Goal: Use online tool/utility: Utilize a website feature to perform a specific function

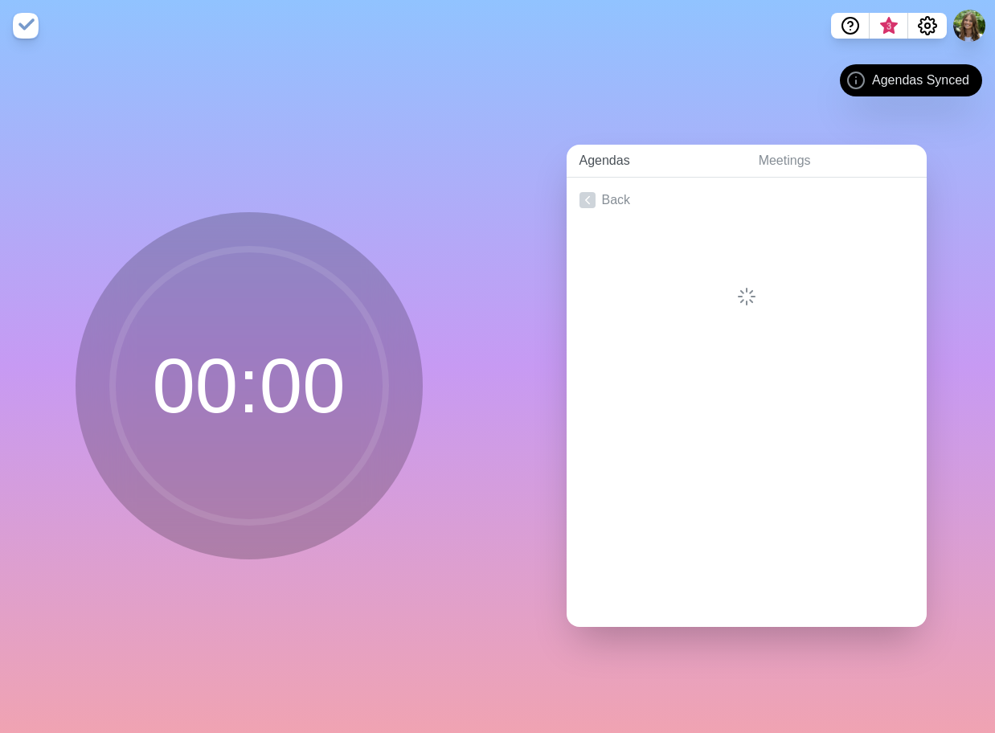
click at [649, 153] on link "Agendas" at bounding box center [655, 161] width 179 height 33
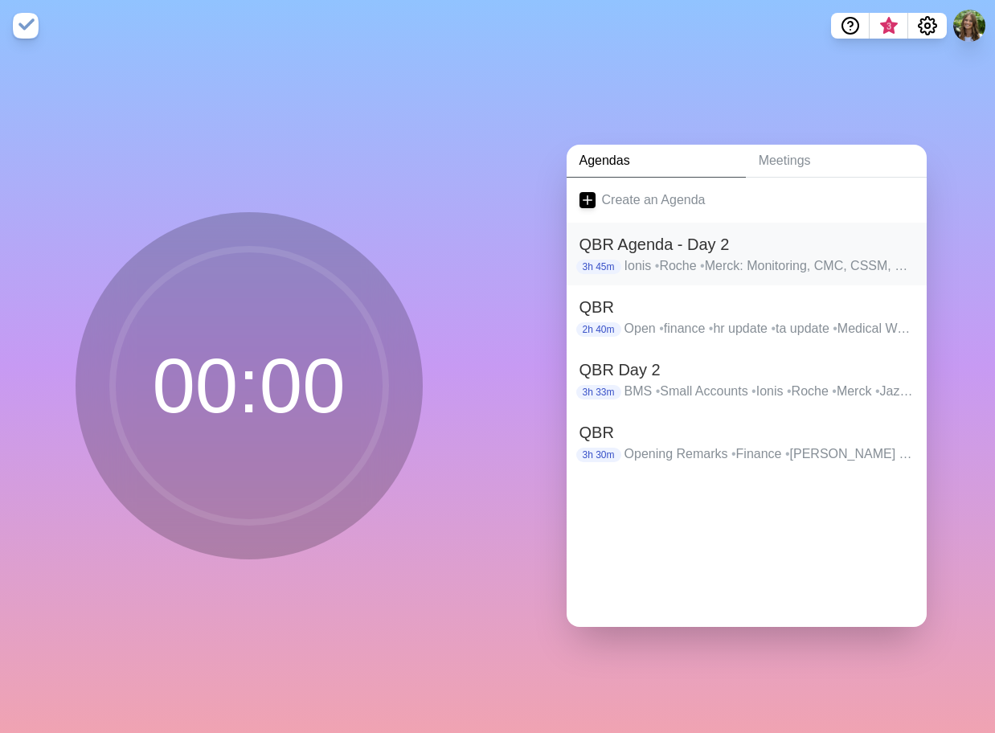
click at [679, 244] on h2 "QBR Agenda - Day 2" at bounding box center [746, 244] width 334 height 24
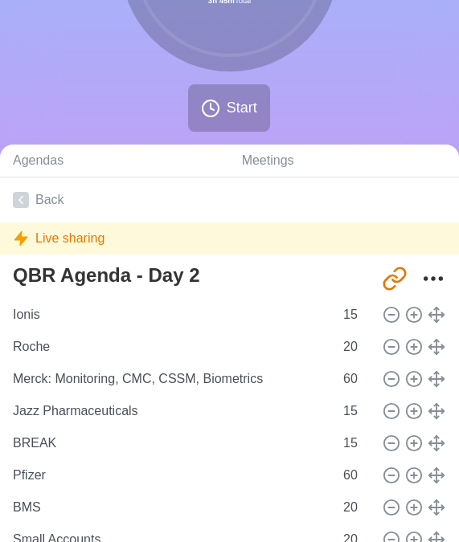
scroll to position [241, 0]
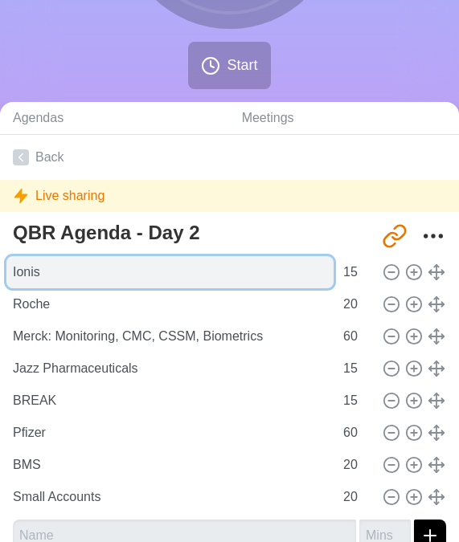
click at [54, 275] on input "Ionis" at bounding box center [169, 272] width 327 height 32
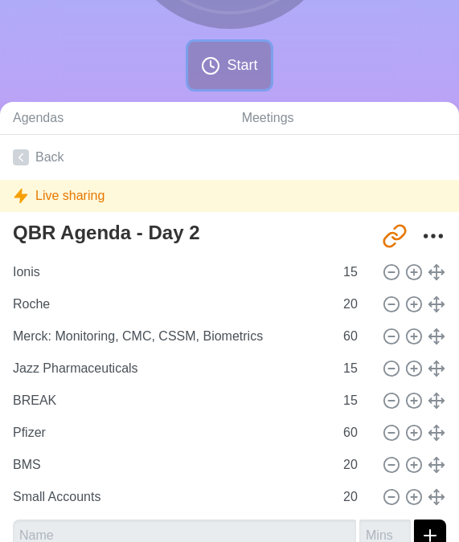
click at [226, 74] on button "Start" at bounding box center [229, 65] width 82 height 47
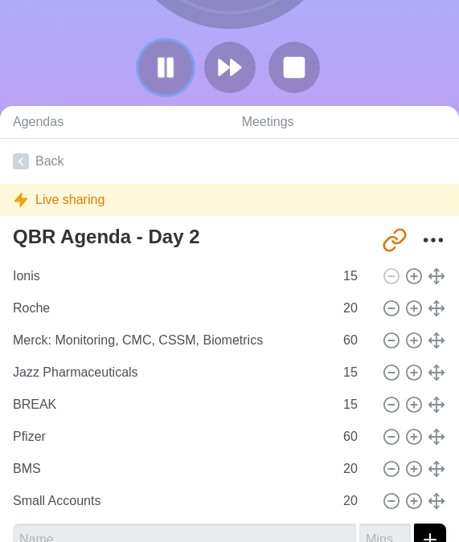
click at [165, 59] on icon at bounding box center [165, 67] width 27 height 27
click at [175, 62] on icon at bounding box center [165, 67] width 27 height 27
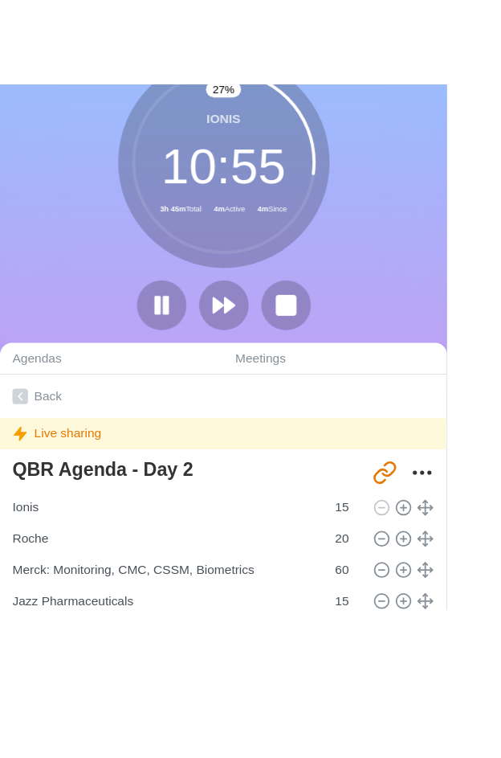
scroll to position [0, 0]
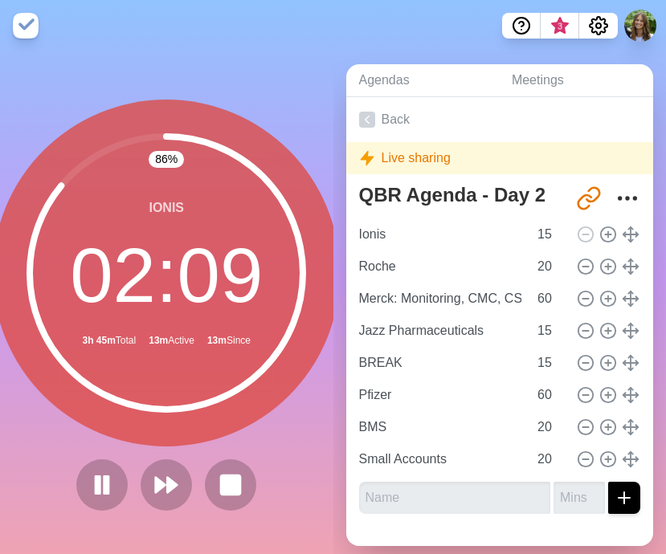
drag, startPoint x: 8, startPoint y: 353, endPoint x: -63, endPoint y: 419, distance: 97.8
click at [0, 419] on html "3 86 % Ionis 02 : 09 3h 45m Total 13m Active 13m Since Agendas Meetings Back Li…" at bounding box center [333, 279] width 666 height 559
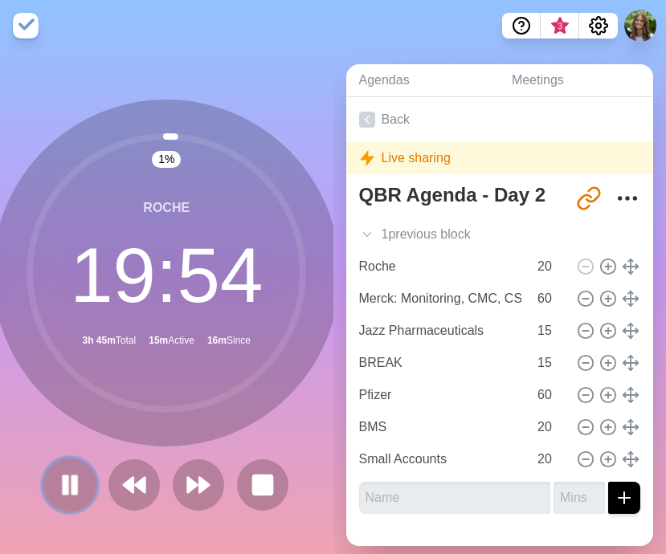
click at [63, 493] on rect at bounding box center [65, 485] width 5 height 18
click at [55, 500] on button at bounding box center [70, 485] width 54 height 54
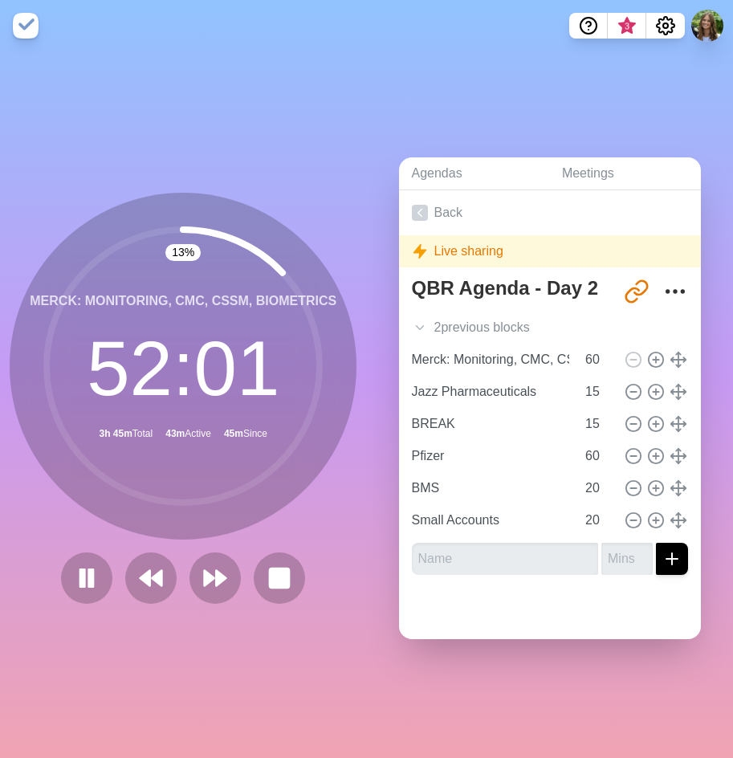
click at [462, 732] on div "Agendas Meetings Back Live sharing QBR Agenda - Day 2 [URL][DOMAIN_NAME] 2 prev…" at bounding box center [550, 404] width 367 height 707
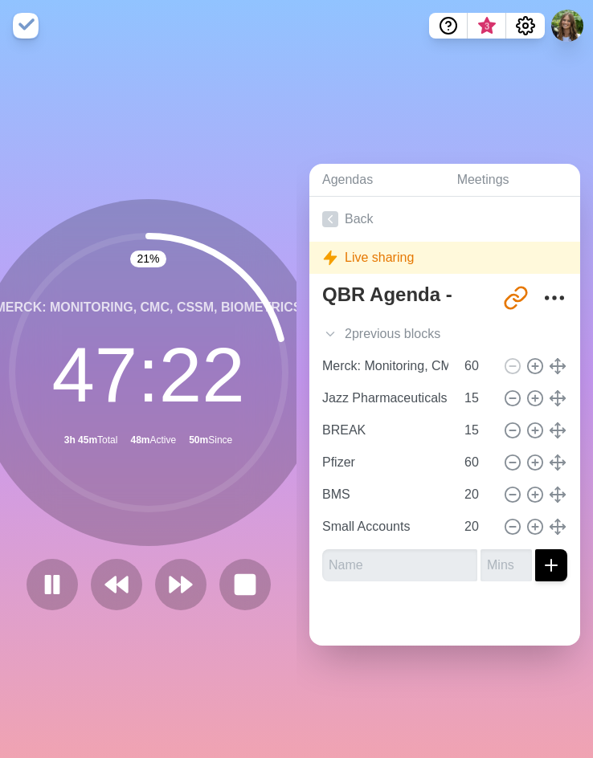
click at [257, 717] on div "21 % Merck: Monitoring, CMC, CSSM, Biometrics 47 : 22 3h 45m Total 48m Active 5…" at bounding box center [148, 404] width 296 height 707
click at [323, 721] on div "Agendas Meetings Back Live sharing QBR Agenda - Day 2 [URL][DOMAIN_NAME] 2 prev…" at bounding box center [444, 404] width 296 height 707
click at [378, 732] on div "Agendas Meetings Back Live sharing QBR Agenda - Day 2 [URL][DOMAIN_NAME] 2 prev…" at bounding box center [444, 404] width 296 height 707
click at [297, 137] on div "Agendas Meetings Back Live sharing QBR Agenda - Day 2 [URL][DOMAIN_NAME] 2 prev…" at bounding box center [444, 404] width 296 height 707
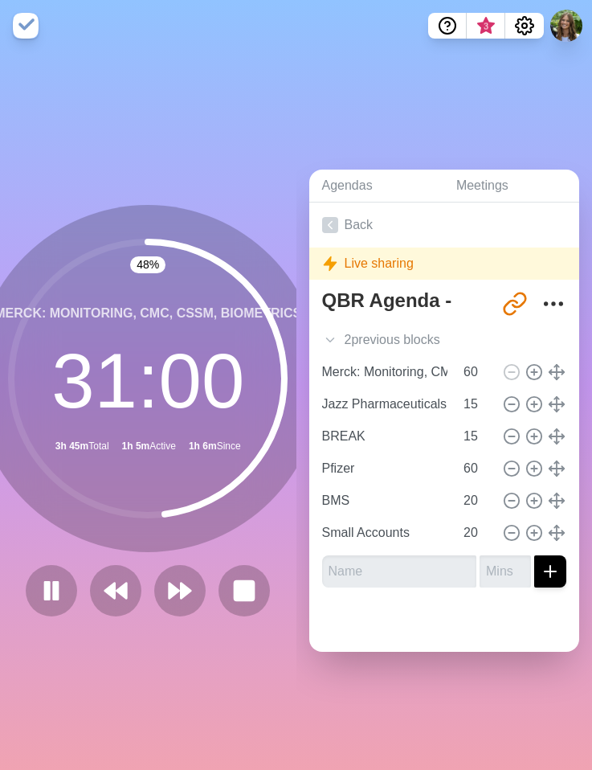
click at [415, 722] on div "Agendas Meetings Back Live sharing QBR Agenda - Day 2 [URL][DOMAIN_NAME] 2 prev…" at bounding box center [444, 410] width 296 height 718
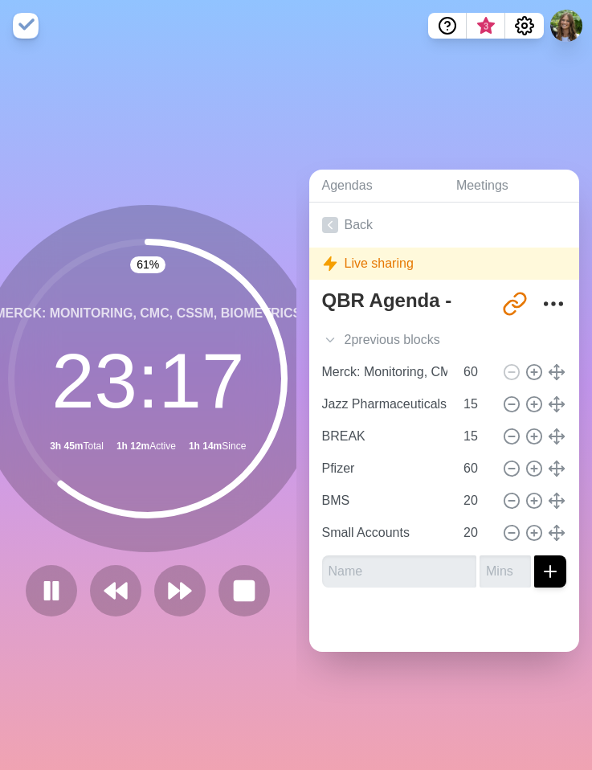
click at [447, 732] on div "Agendas Meetings Back Live sharing QBR Agenda - Day 2 [URL][DOMAIN_NAME] 2 prev…" at bounding box center [444, 410] width 296 height 718
click at [480, 715] on div "Agendas Meetings Back Live sharing QBR Agenda - Day 2 [URL][DOMAIN_NAME] 2 prev…" at bounding box center [444, 410] width 296 height 718
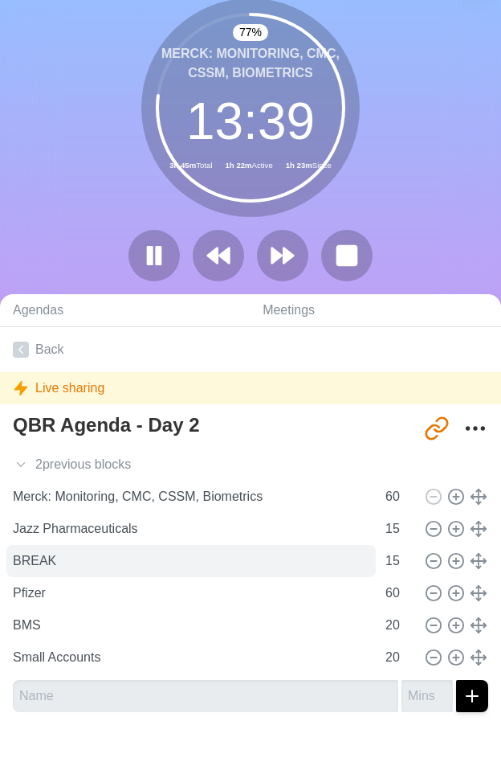
scroll to position [80, 0]
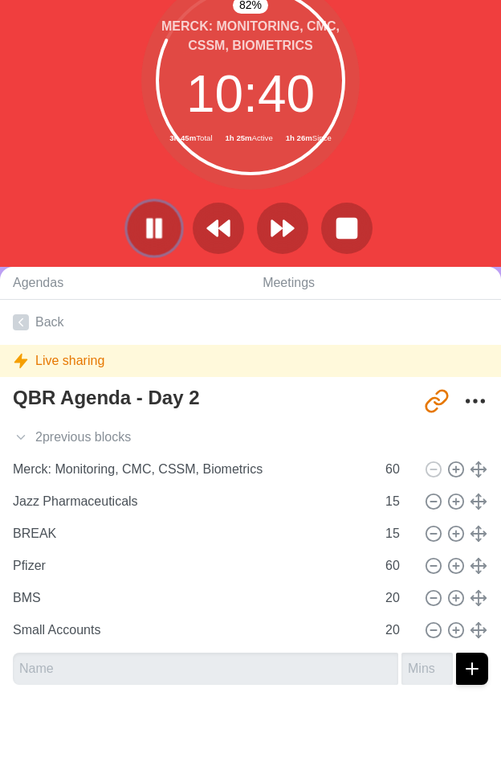
click at [161, 227] on rect at bounding box center [159, 228] width 5 height 18
click at [173, 217] on button at bounding box center [154, 228] width 54 height 54
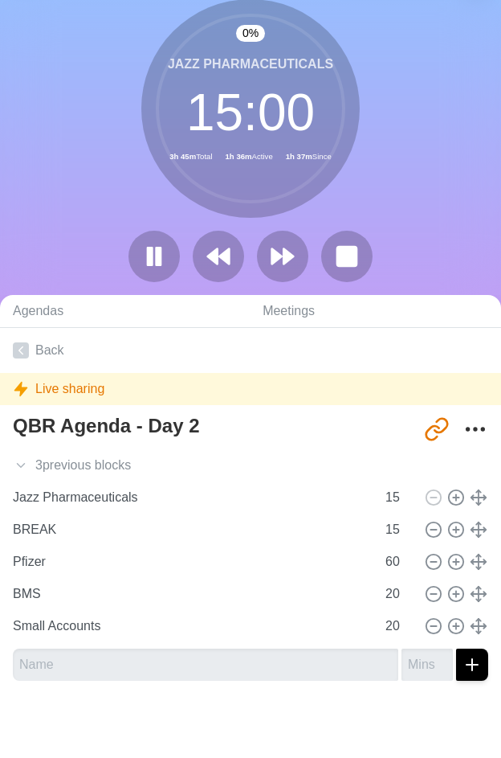
scroll to position [51, 0]
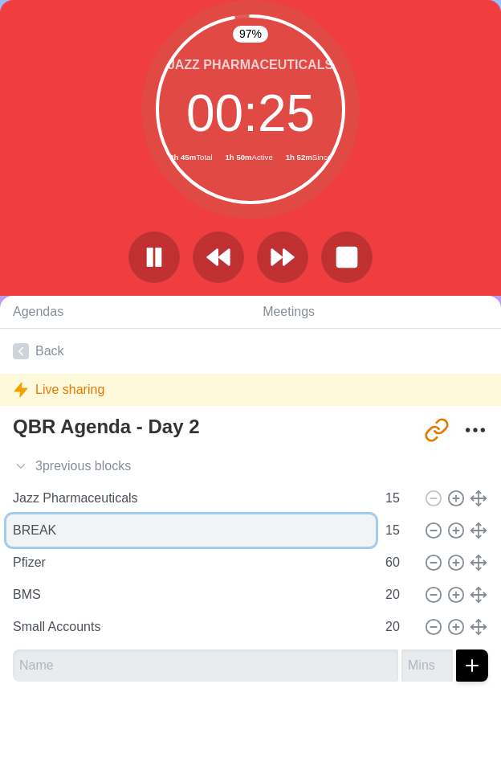
click at [63, 524] on input "BREAK" at bounding box center [191, 530] width 370 height 32
click at [70, 527] on input "BREAK" at bounding box center [191, 530] width 370 height 32
click at [70, 528] on input "BREAK" at bounding box center [191, 530] width 370 height 32
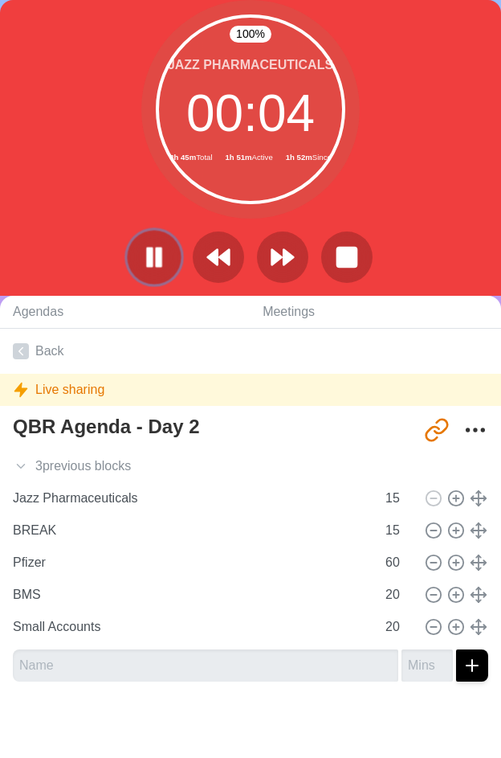
click at [158, 264] on rect at bounding box center [159, 257] width 5 height 18
click at [24, 470] on icon at bounding box center [21, 466] width 16 height 16
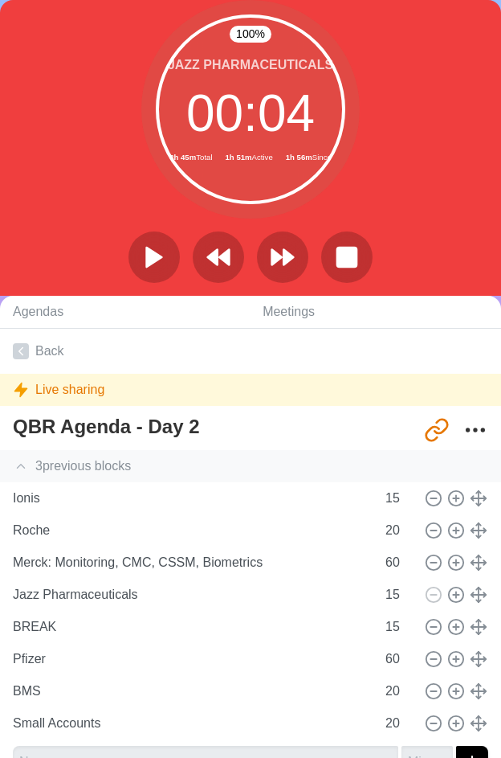
click at [24, 470] on icon at bounding box center [21, 466] width 16 height 16
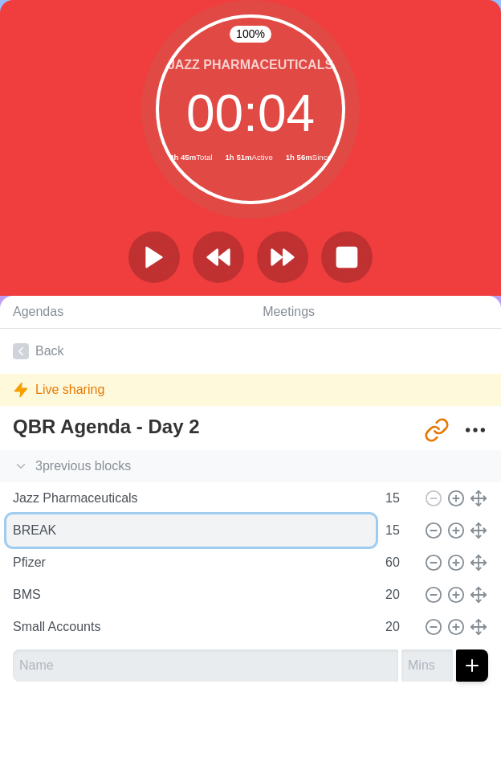
click at [46, 533] on input "BREAK" at bounding box center [191, 530] width 370 height 32
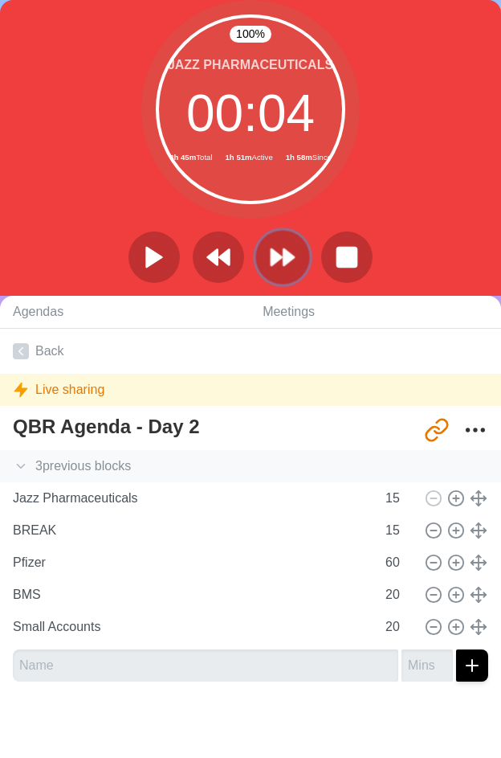
click at [287, 249] on icon at bounding box center [282, 256] width 27 height 27
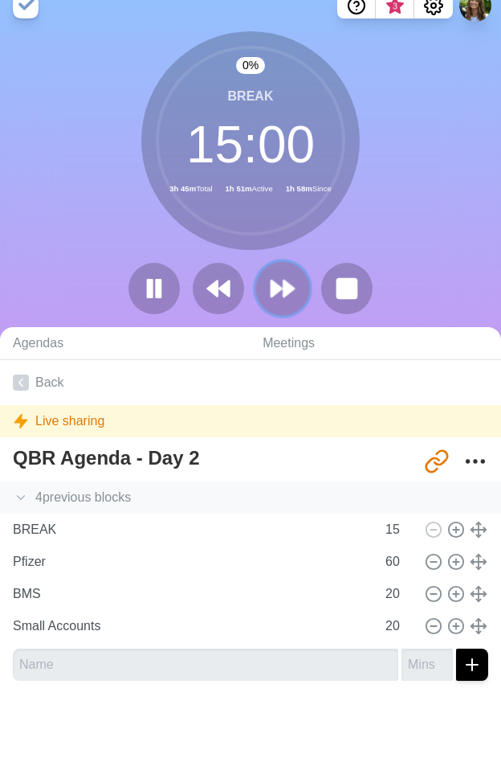
scroll to position [19, 0]
click at [278, 288] on polygon at bounding box center [277, 289] width 10 height 16
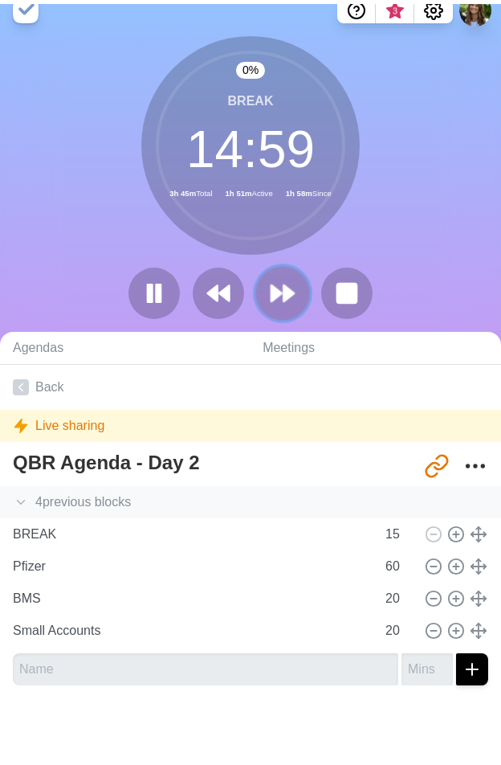
scroll to position [0, 0]
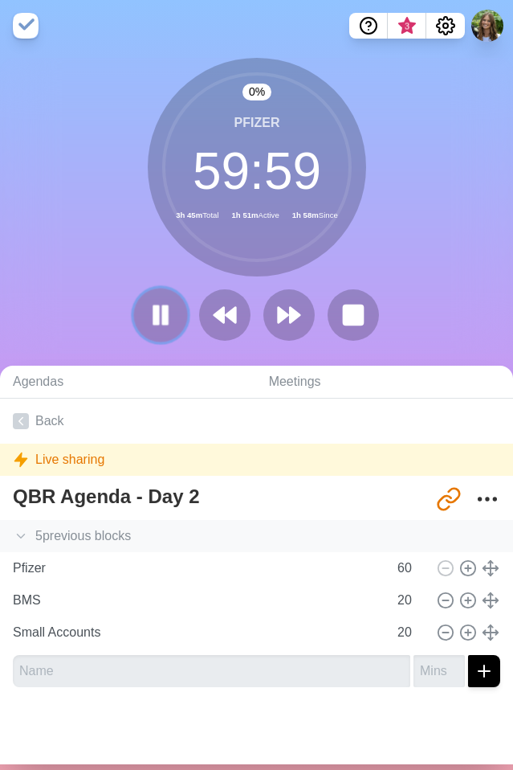
click at [166, 318] on icon at bounding box center [160, 314] width 27 height 27
click at [147, 308] on icon at bounding box center [160, 314] width 27 height 27
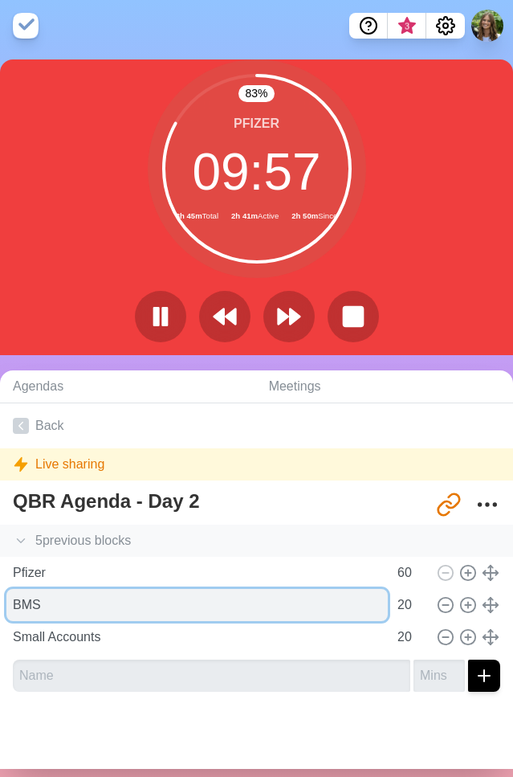
click at [102, 608] on input "BMS" at bounding box center [197, 605] width 382 height 32
click at [102, 607] on input "BMS" at bounding box center [197, 605] width 382 height 32
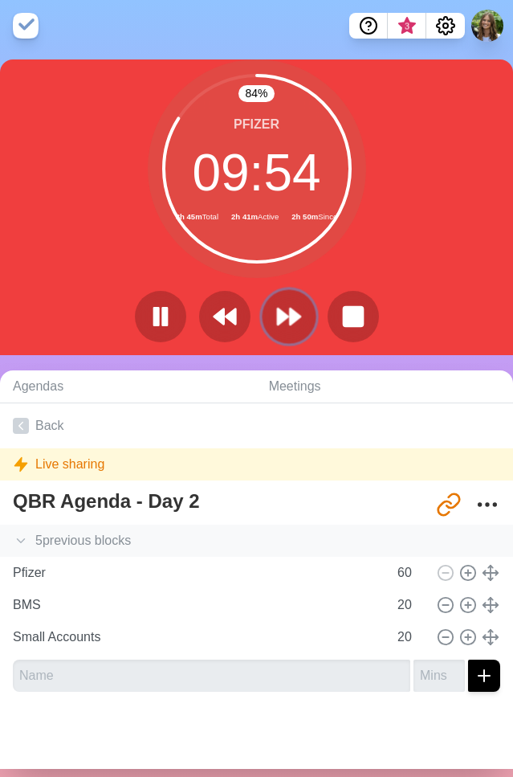
click at [290, 313] on polygon at bounding box center [295, 316] width 10 height 16
